Goal: Communication & Community: Answer question/provide support

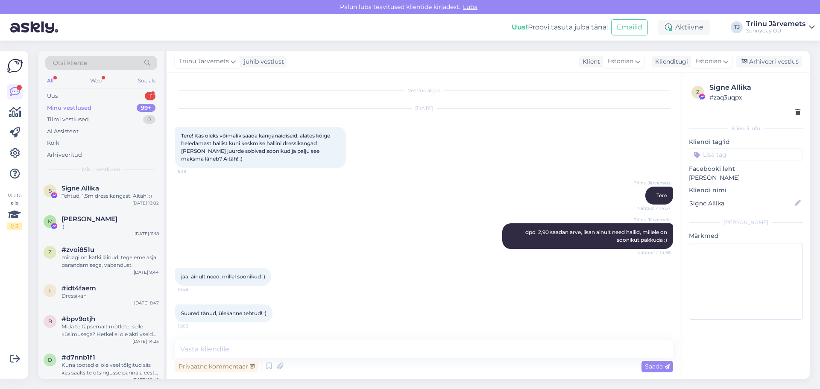
scroll to position [2844, 0]
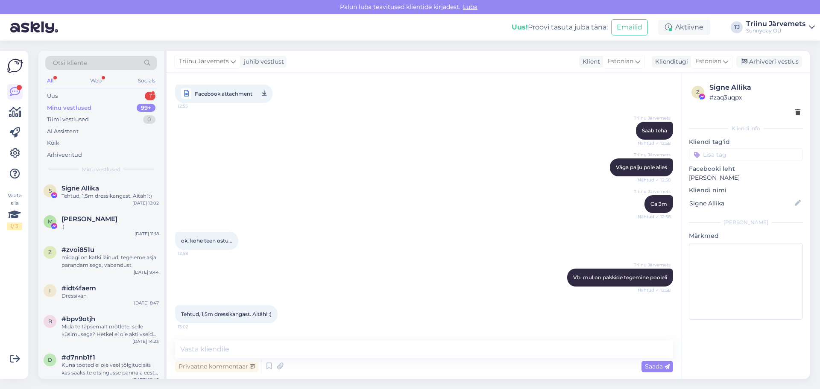
drag, startPoint x: 0, startPoint y: 0, endPoint x: 115, endPoint y: 95, distance: 149.2
click at [117, 99] on div "Uus 1" at bounding box center [101, 96] width 112 height 12
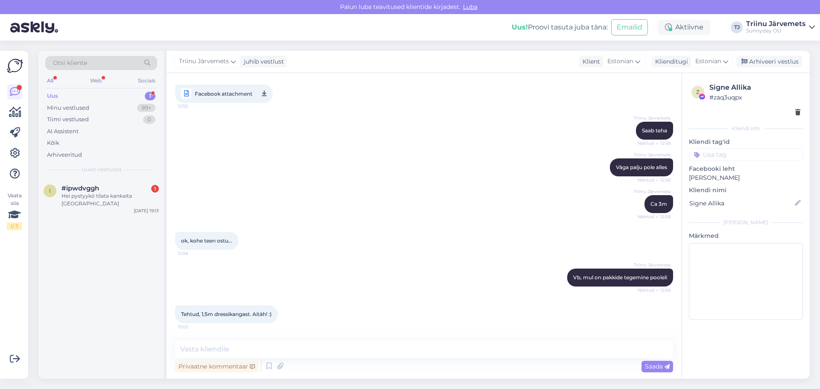
click at [115, 94] on div "Uus 1" at bounding box center [101, 96] width 112 height 12
drag, startPoint x: 117, startPoint y: 186, endPoint x: 125, endPoint y: 187, distance: 8.5
click at [117, 187] on div "#ipwdvggh 1" at bounding box center [109, 188] width 97 height 8
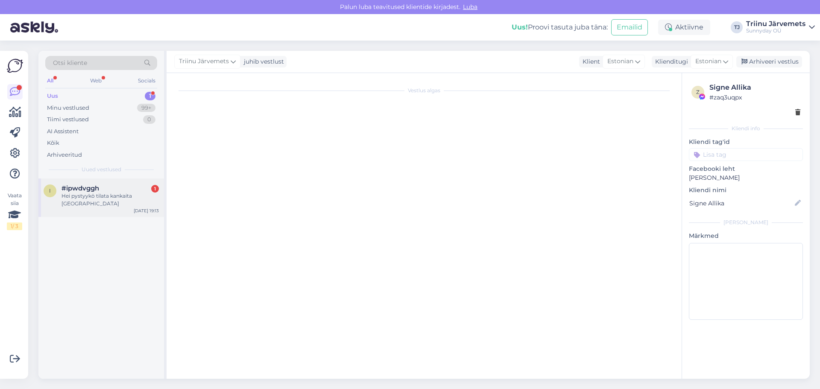
scroll to position [0, 0]
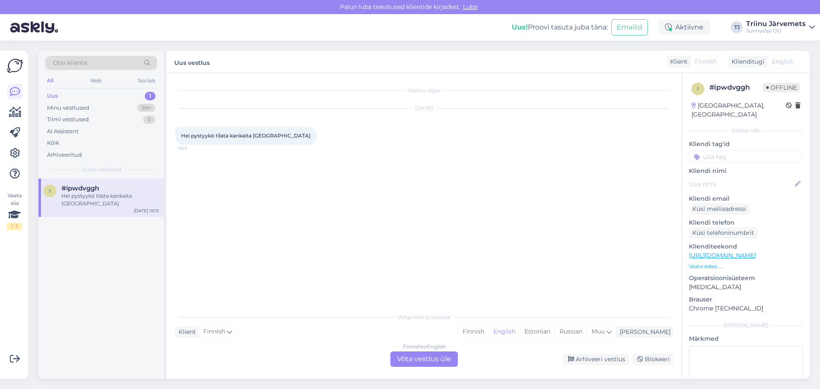
drag, startPoint x: 578, startPoint y: 329, endPoint x: 546, endPoint y: 343, distance: 34.8
click at [554, 329] on div "Estonian" at bounding box center [536, 331] width 35 height 13
click at [440, 353] on div "Finnish to Estonian Võta vestlus üle" at bounding box center [423, 358] width 67 height 15
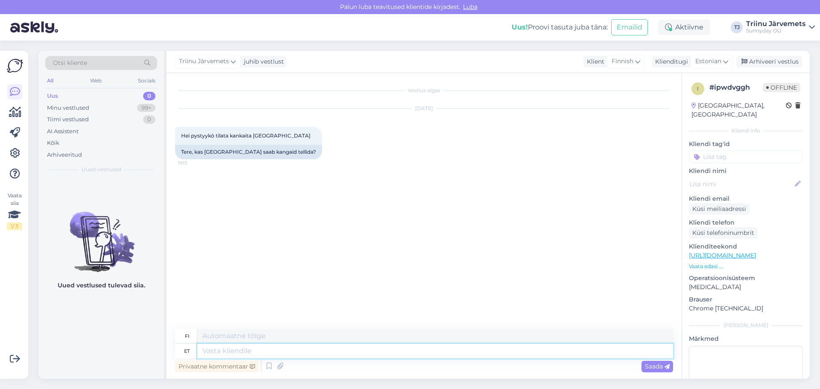
click at [248, 351] on textarea at bounding box center [435, 351] width 476 height 15
type textarea "Tereja"
type textarea "Hei"
type textarea "Tereja i"
type textarea "Tereja"
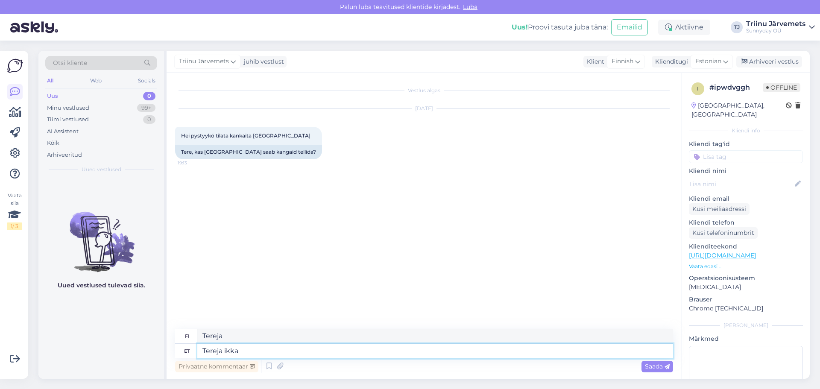
type textarea "Tereja ikka s"
type textarea "Hei taas"
type textarea "Tereja ikka soob"
type textarea "Hei, odotan sitä edelleen innolla."
click at [217, 352] on textarea "Tereja ikka soob" at bounding box center [435, 351] width 476 height 15
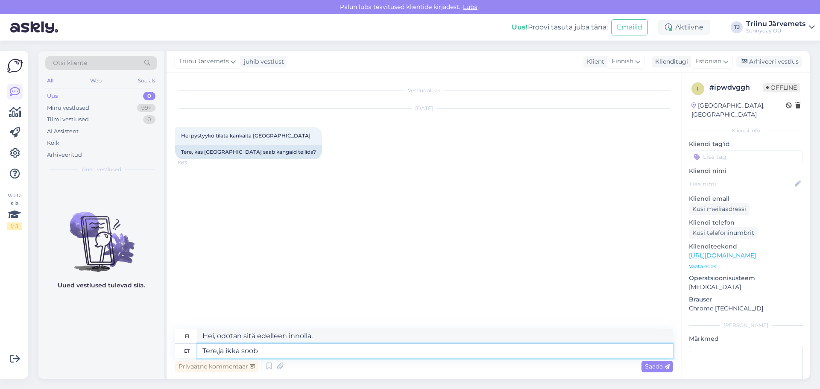
type textarea "Tere, ja ikka soob"
type textarea "Hei ja tervetuloa."
type textarea "Tere, ja ikka soob"
click at [645, 367] on span "Saada" at bounding box center [657, 366] width 25 height 8
click at [286, 347] on textarea at bounding box center [435, 351] width 476 height 15
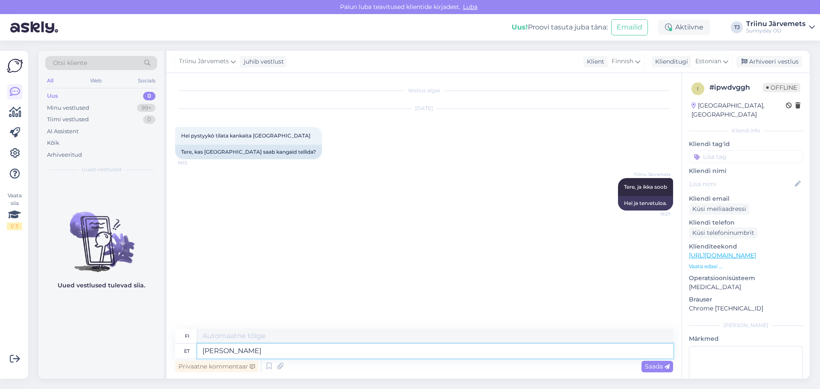
type textarea "[PERSON_NAME] s"
type textarea "Kassalla"
type textarea "[PERSON_NAME] saab v"
type textarea "Kassalla [PERSON_NAME]"
type textarea "[PERSON_NAME] saab valida"
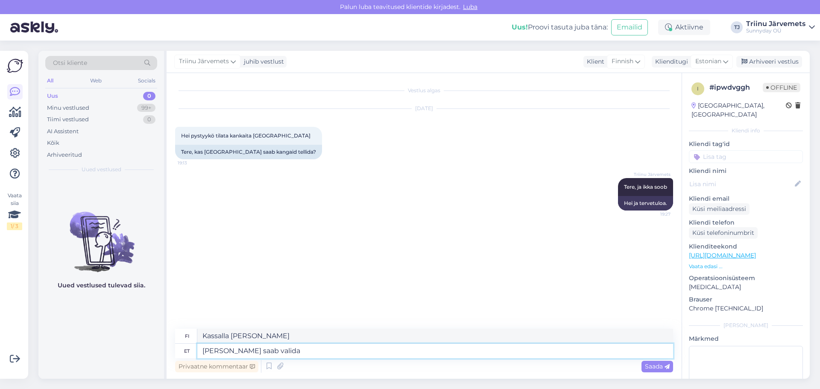
type textarea "[PERSON_NAME] kassalla"
type textarea "[PERSON_NAME] saab valida riigi"
type textarea "[PERSON_NAME] maasi kassalla."
type textarea "[PERSON_NAME] saab valida riigi [GEOGRAPHIC_DATA]"
type textarea "Kassalla [PERSON_NAME] maan Suomen"
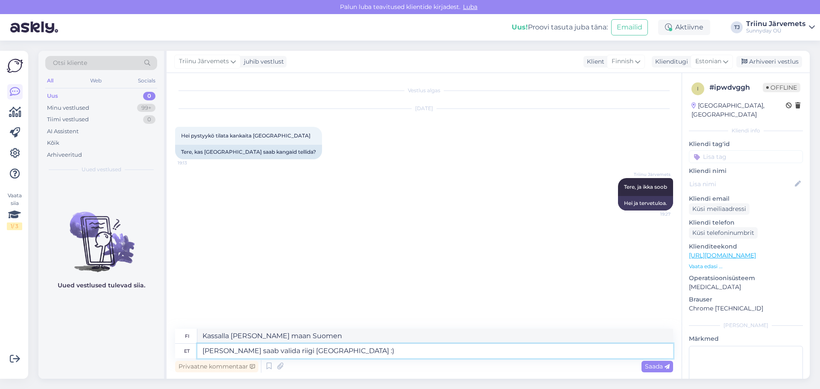
type textarea "[PERSON_NAME] saab valida riigi [GEOGRAPHIC_DATA] :)"
type textarea "Kassalla [PERSON_NAME] maan Suomen :)"
type textarea "[PERSON_NAME] saab valida riigi [GEOGRAPHIC_DATA] :)"
click at [655, 368] on span "Saada" at bounding box center [657, 366] width 25 height 8
